Goal: Navigation & Orientation: Find specific page/section

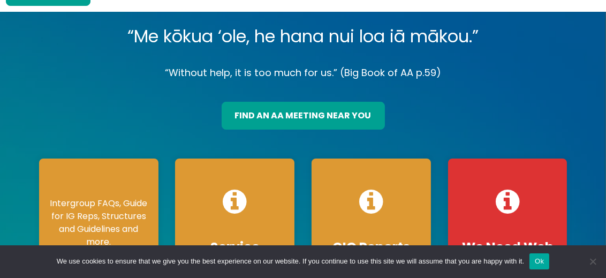
scroll to position [59, 0]
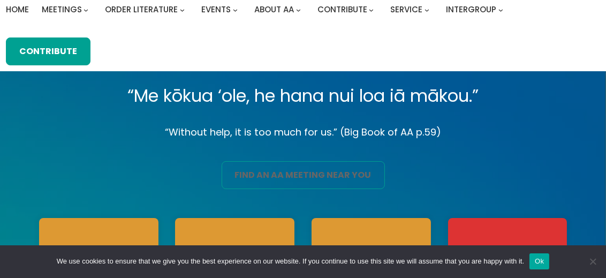
click at [285, 161] on link "find an aa meeting near you" at bounding box center [303, 175] width 163 height 28
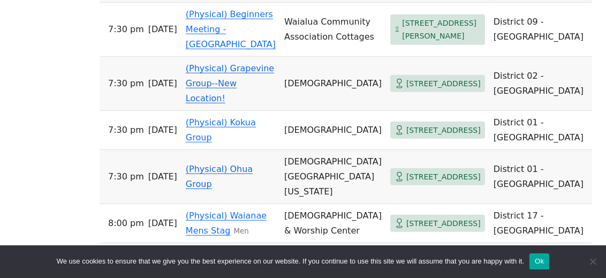
scroll to position [1011, 0]
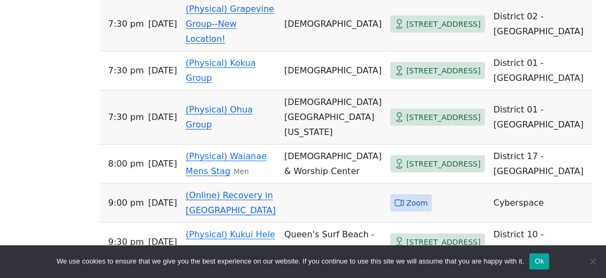
click at [248, 44] on link "(Physical) Grapevine Group--New Location!" at bounding box center [230, 24] width 88 height 40
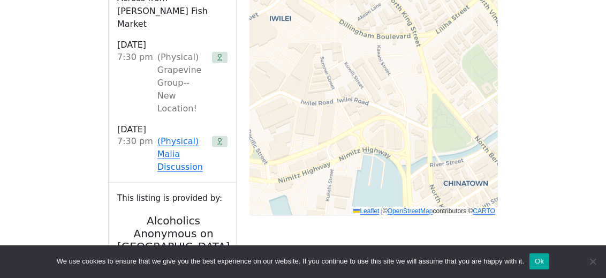
scroll to position [836, 0]
